Goal: Transaction & Acquisition: Purchase product/service

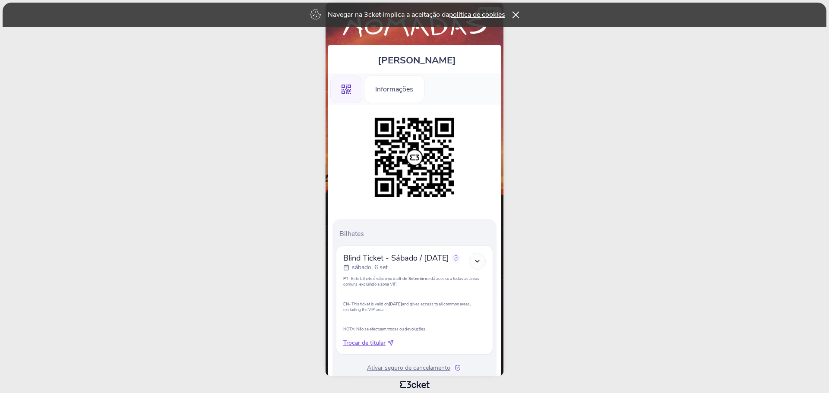
click at [519, 12] on icon at bounding box center [515, 14] width 7 height 7
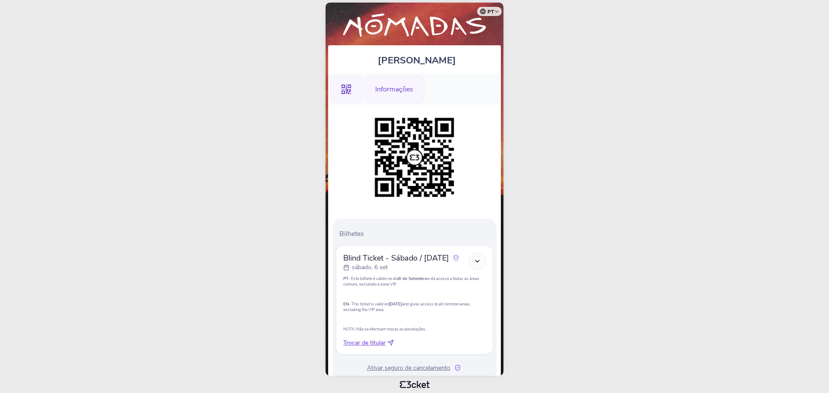
click at [405, 93] on div "Informações" at bounding box center [394, 90] width 60 height 28
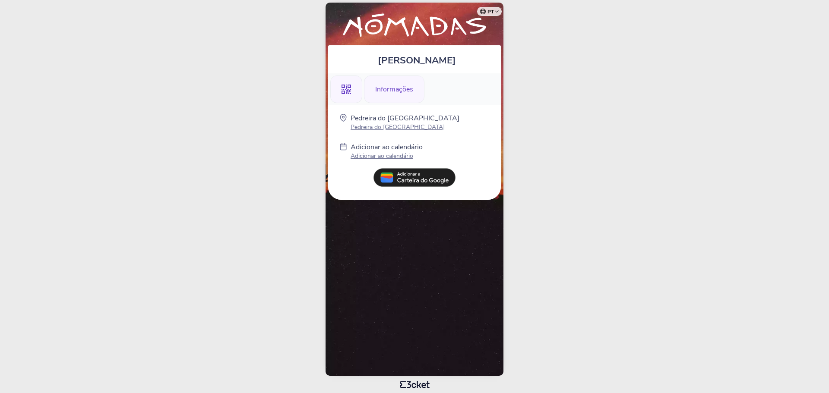
click at [348, 90] on icon ".st0{fill-rule:evenodd;clip-rule:evenodd;}" at bounding box center [347, 90] width 10 height 10
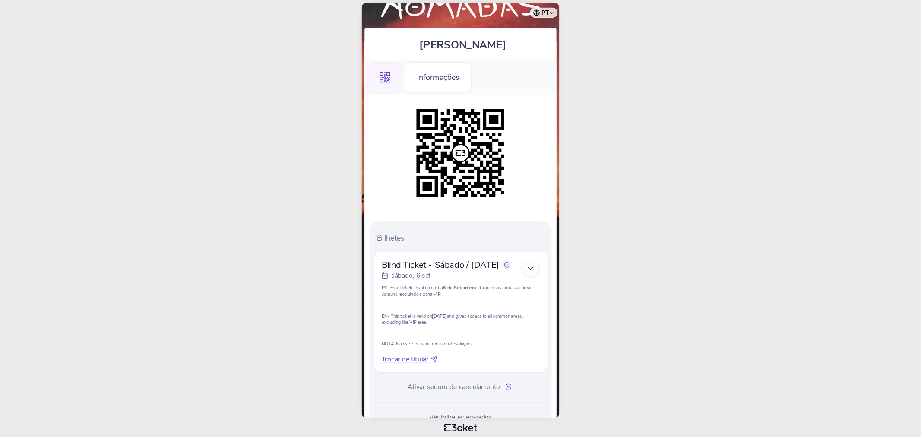
scroll to position [54, 0]
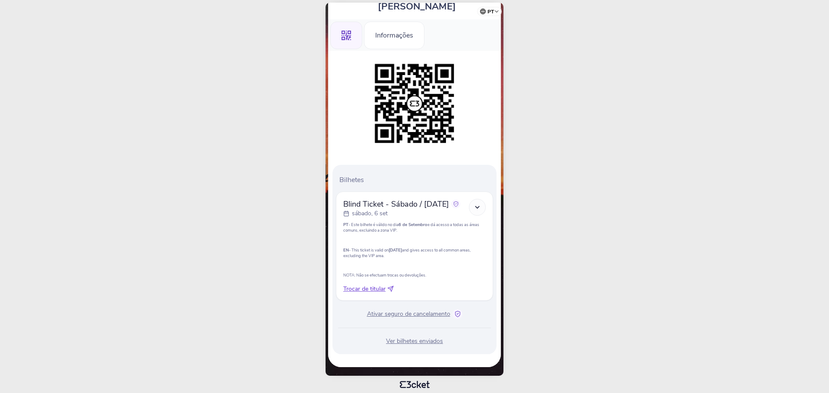
click at [428, 314] on span "Ativar seguro de cancelamento" at bounding box center [408, 314] width 83 height 9
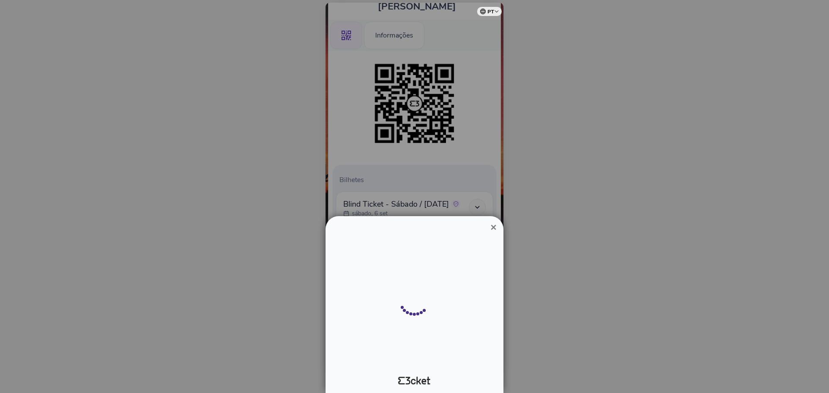
click at [428, 314] on div at bounding box center [414, 196] width 829 height 393
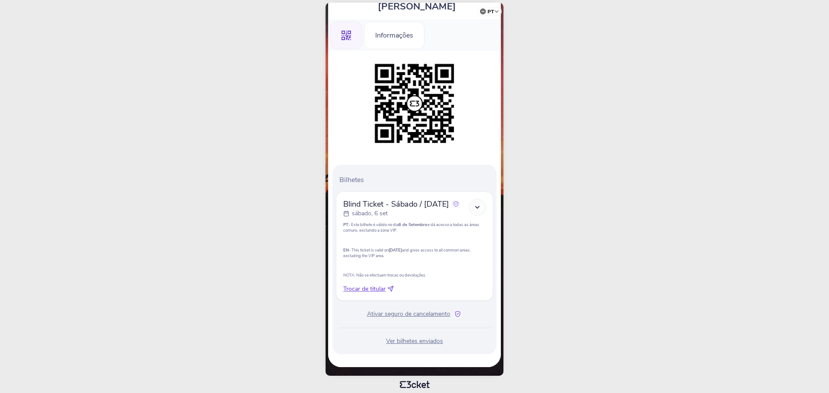
click at [428, 314] on span "Ativar seguro de cancelamento" at bounding box center [408, 314] width 83 height 9
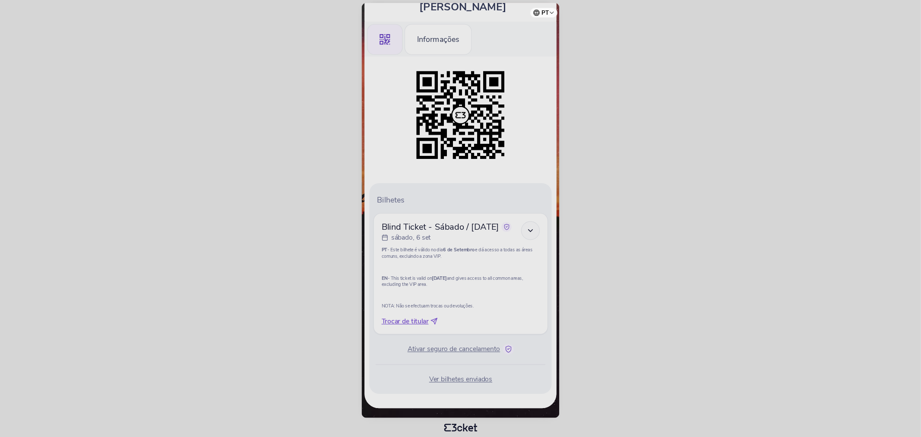
scroll to position [11, 0]
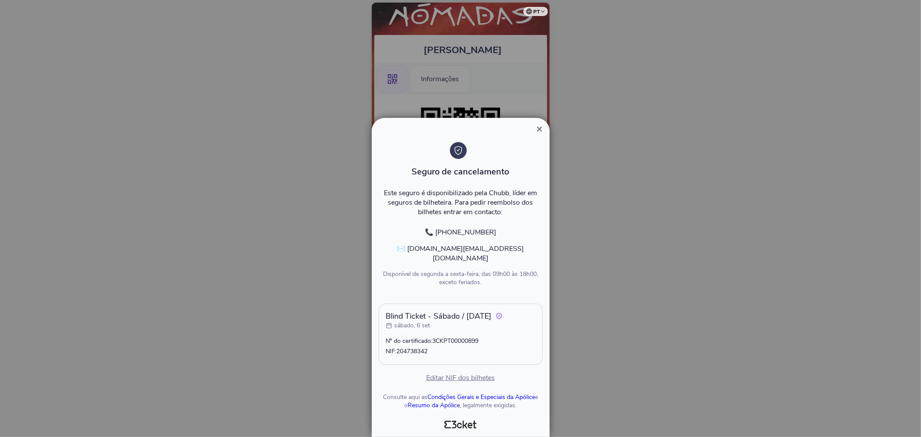
click at [538, 135] on span "×" at bounding box center [539, 129] width 6 height 12
